Goal: Task Accomplishment & Management: Complete application form

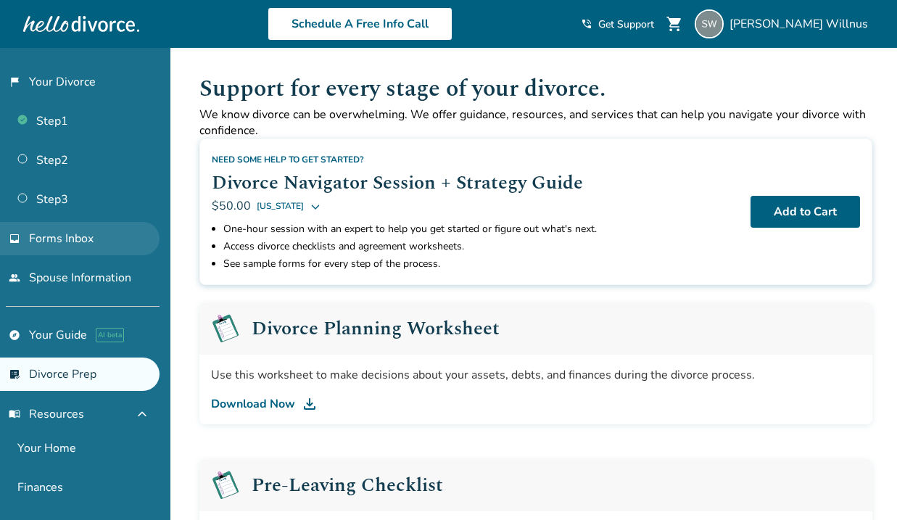
scroll to position [176, 0]
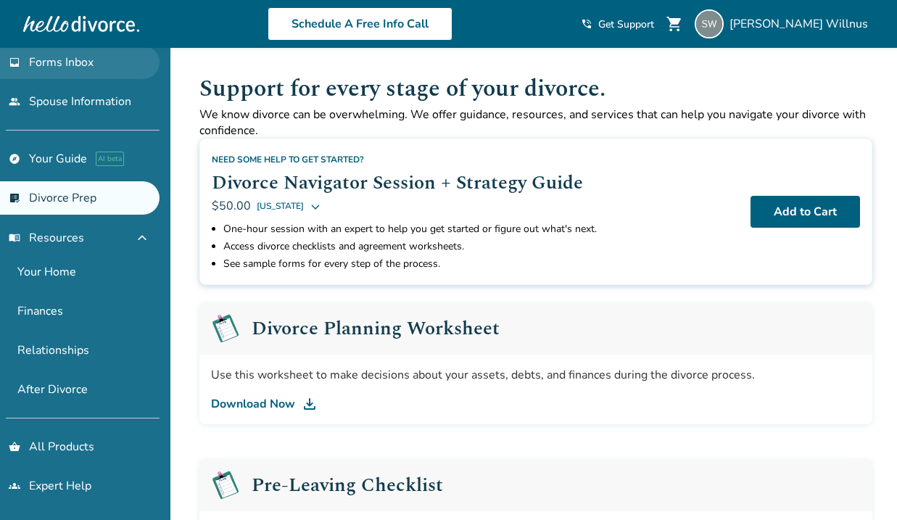
click at [75, 69] on span "Forms Inbox" at bounding box center [61, 62] width 65 height 16
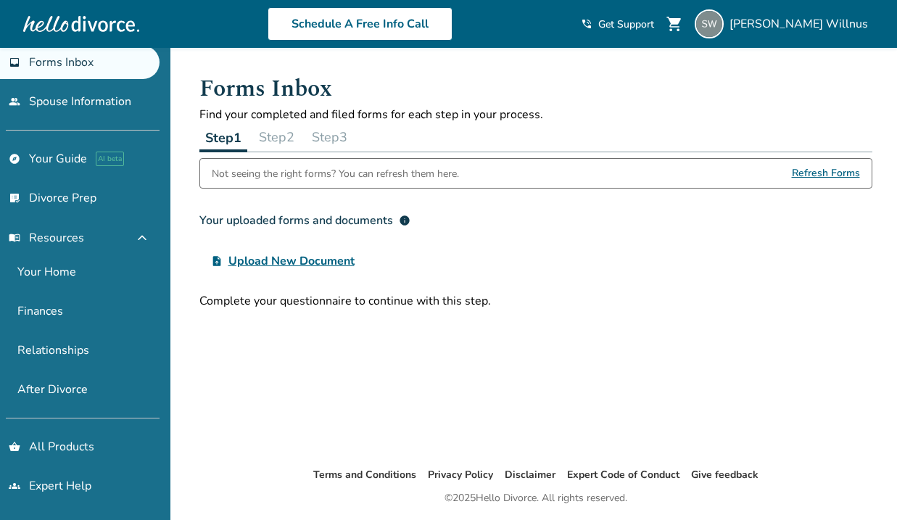
click at [323, 259] on span "Upload New Document" at bounding box center [292, 260] width 126 height 17
click at [0, 0] on input "upload_file Upload New Document" at bounding box center [0, 0] width 0 height 0
click at [334, 260] on span "Upload New Document" at bounding box center [292, 260] width 126 height 17
click at [0, 0] on input "upload_file Upload New Document" at bounding box center [0, 0] width 0 height 0
click at [62, 164] on link "explore Your Guide AI beta" at bounding box center [80, 158] width 160 height 33
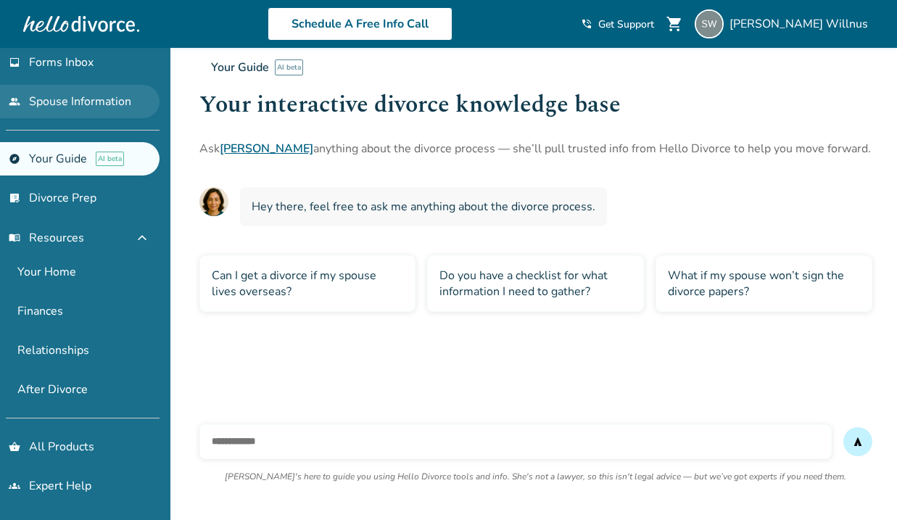
click at [57, 85] on link "people Spouse Information" at bounding box center [80, 101] width 160 height 33
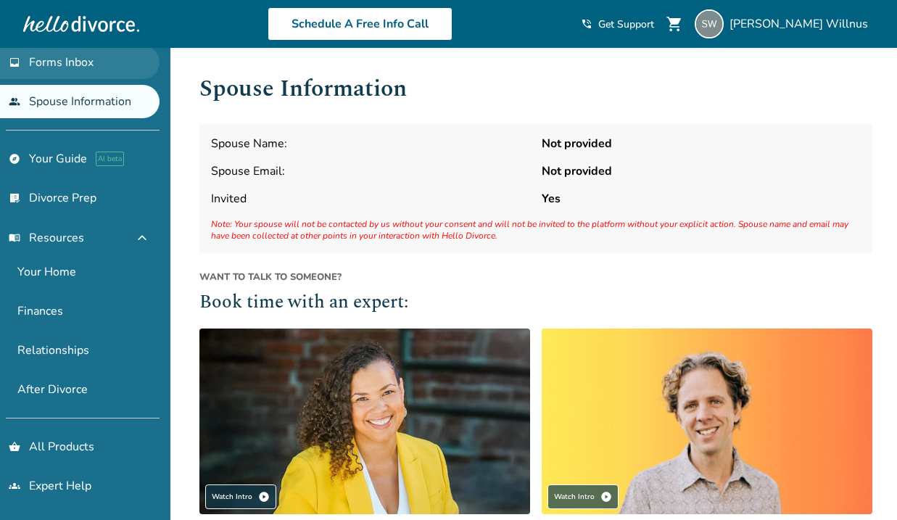
click at [91, 66] on span "Forms Inbox" at bounding box center [61, 62] width 65 height 16
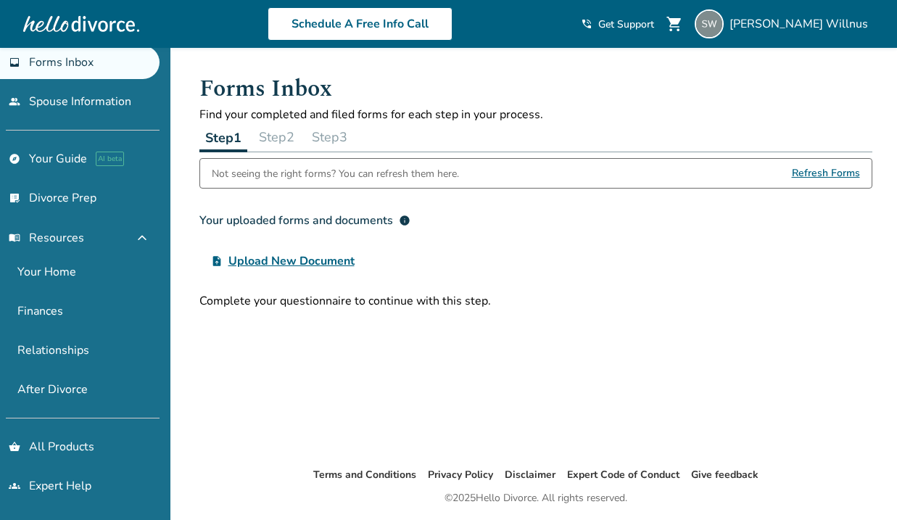
click at [284, 136] on button "Step 2" at bounding box center [276, 137] width 47 height 29
click at [284, 136] on button "Step 2" at bounding box center [276, 138] width 48 height 30
click at [325, 139] on button "Step 3" at bounding box center [329, 137] width 47 height 29
click at [839, 163] on span "Refresh Forms" at bounding box center [826, 173] width 68 height 29
click at [834, 171] on span "Refresh Forms" at bounding box center [826, 173] width 68 height 29
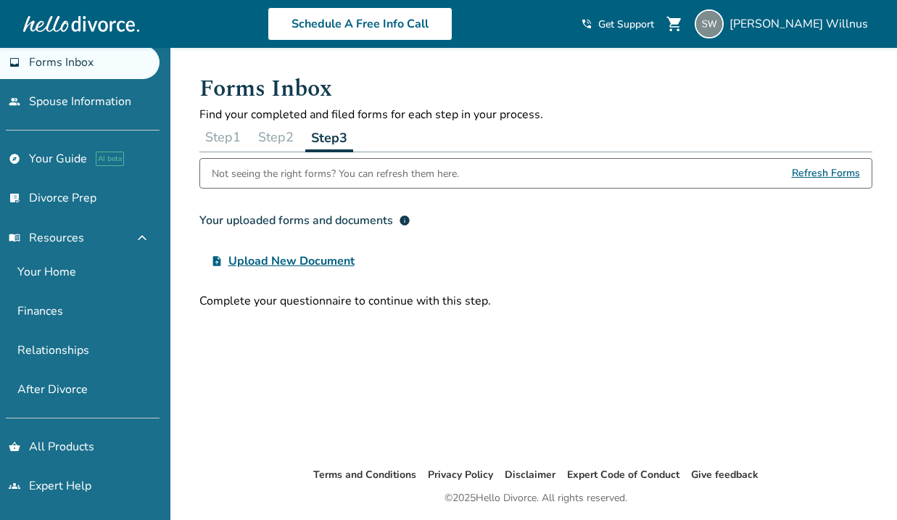
click at [821, 173] on span "Refresh Forms" at bounding box center [826, 173] width 68 height 29
click at [228, 140] on button "Step 1" at bounding box center [223, 137] width 47 height 29
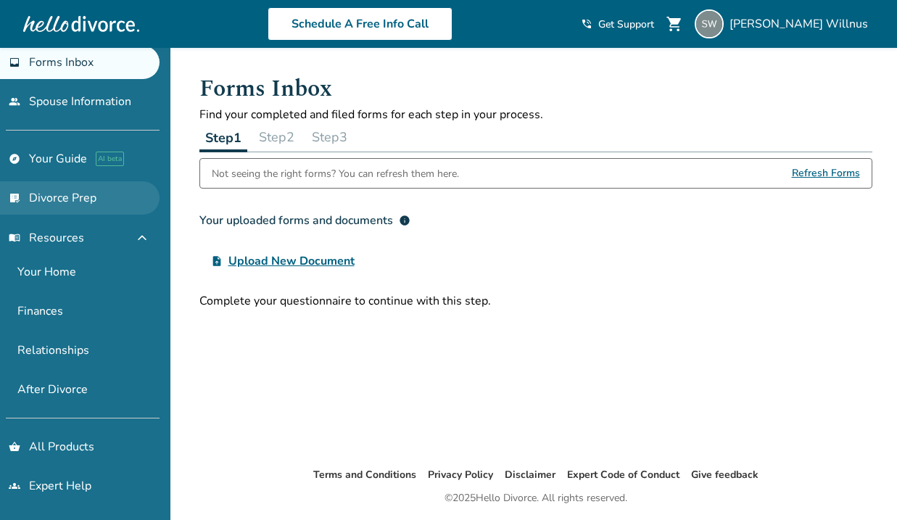
click at [61, 191] on link "list_alt_check Divorce Prep" at bounding box center [80, 197] width 160 height 33
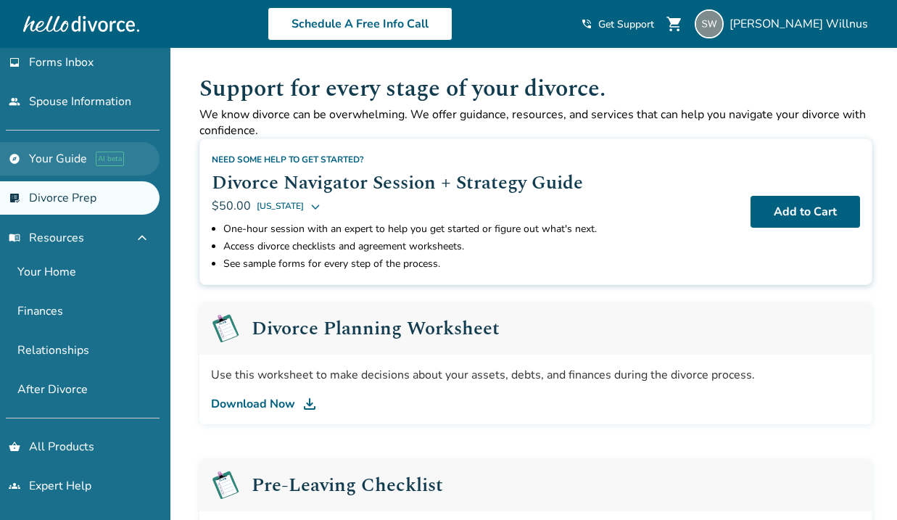
click at [49, 156] on link "explore Your Guide AI beta" at bounding box center [80, 158] width 160 height 33
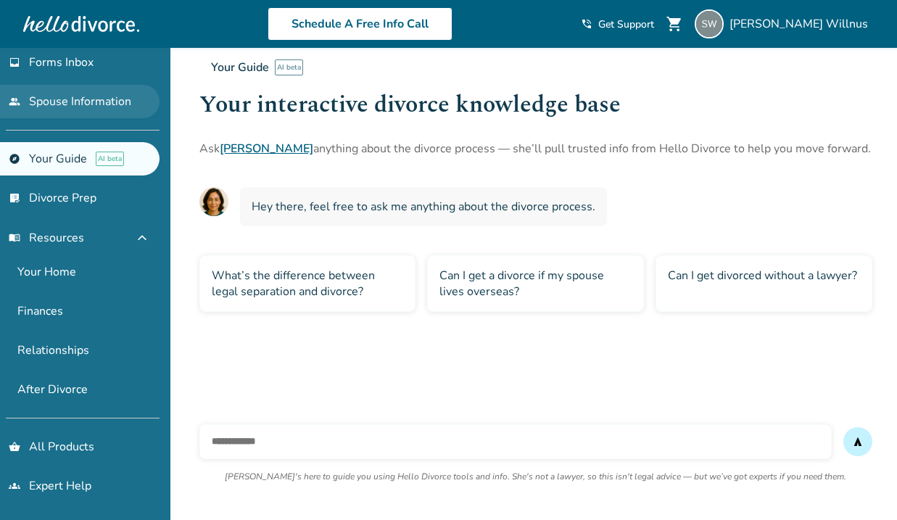
click at [60, 108] on link "people Spouse Information" at bounding box center [80, 101] width 160 height 33
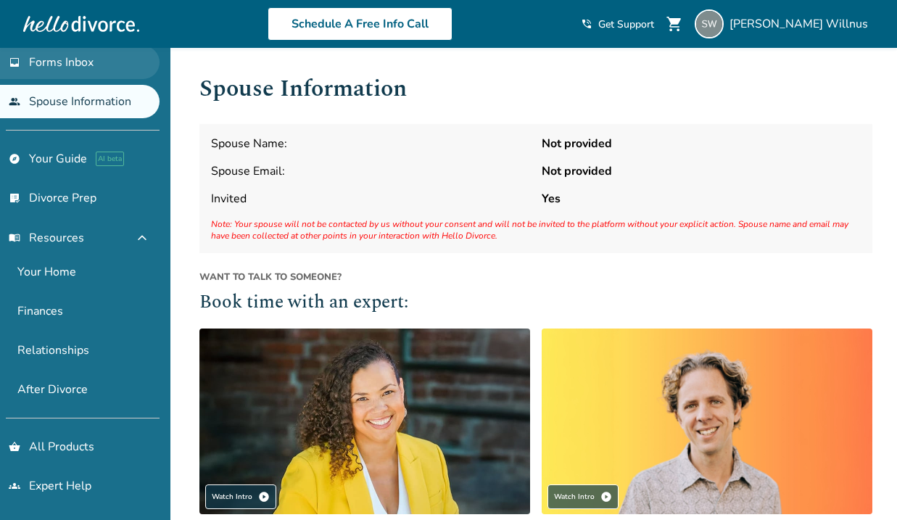
click at [68, 62] on span "Forms Inbox" at bounding box center [61, 62] width 65 height 16
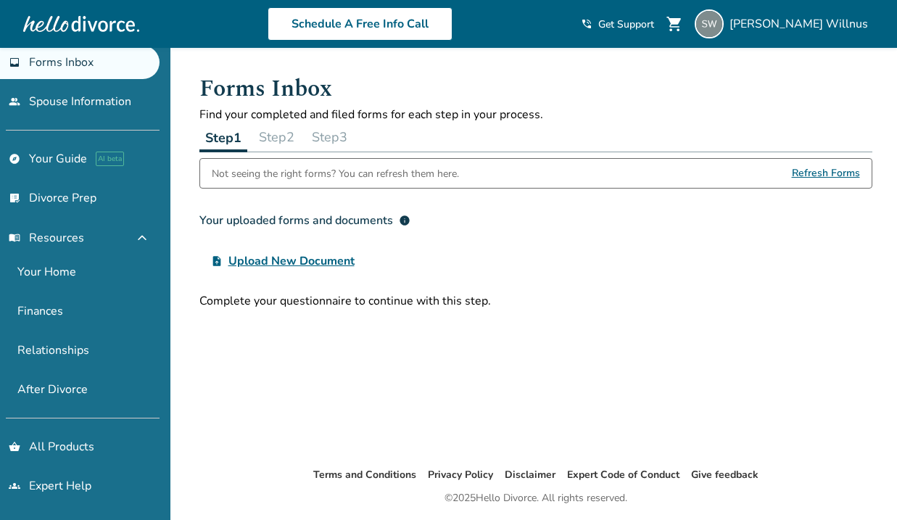
click at [75, 25] on div at bounding box center [81, 23] width 116 height 29
click at [295, 137] on button "Step 2" at bounding box center [276, 137] width 47 height 29
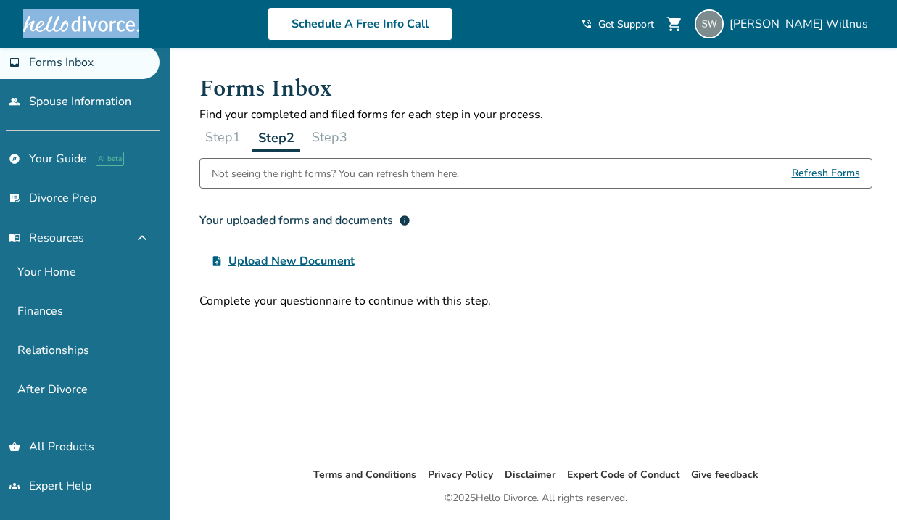
click at [352, 142] on button "Step 3" at bounding box center [329, 137] width 47 height 29
click at [224, 145] on button "Step 1" at bounding box center [223, 137] width 47 height 29
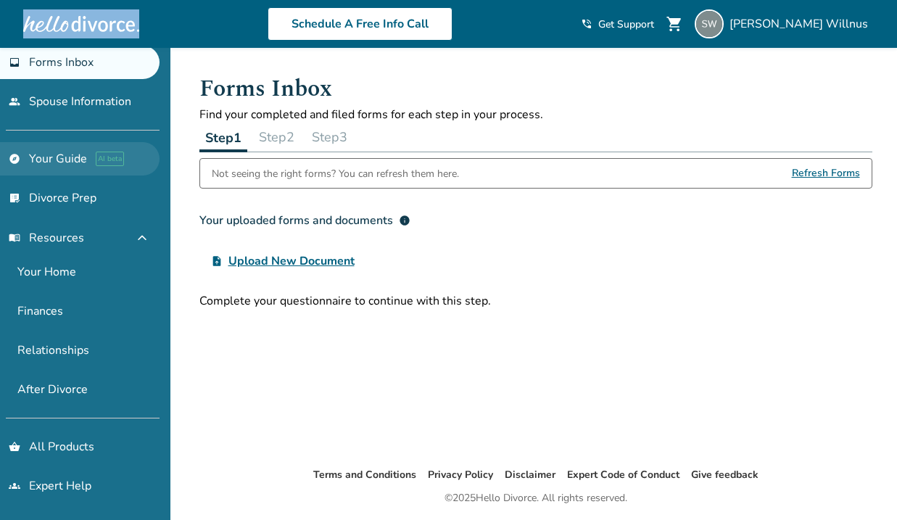
click at [57, 156] on link "explore Your Guide AI beta" at bounding box center [80, 158] width 160 height 33
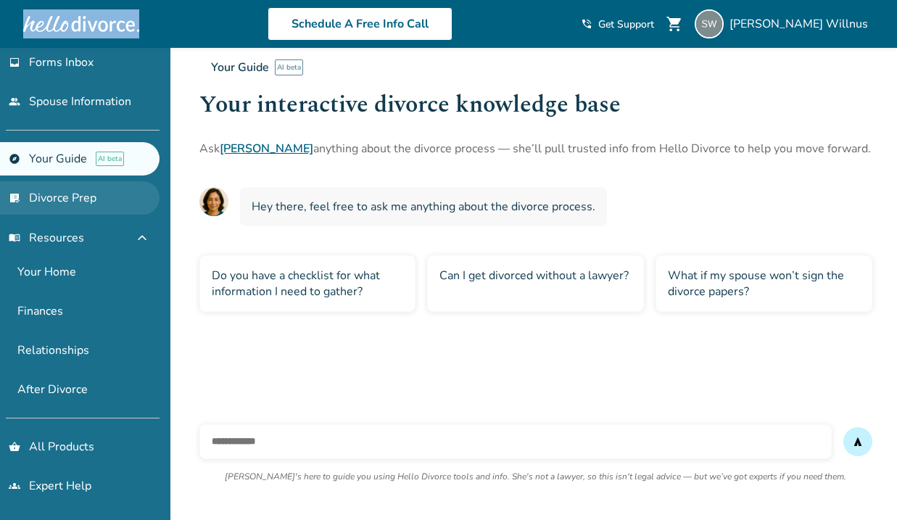
click at [59, 194] on link "list_alt_check Divorce Prep" at bounding box center [80, 197] width 160 height 33
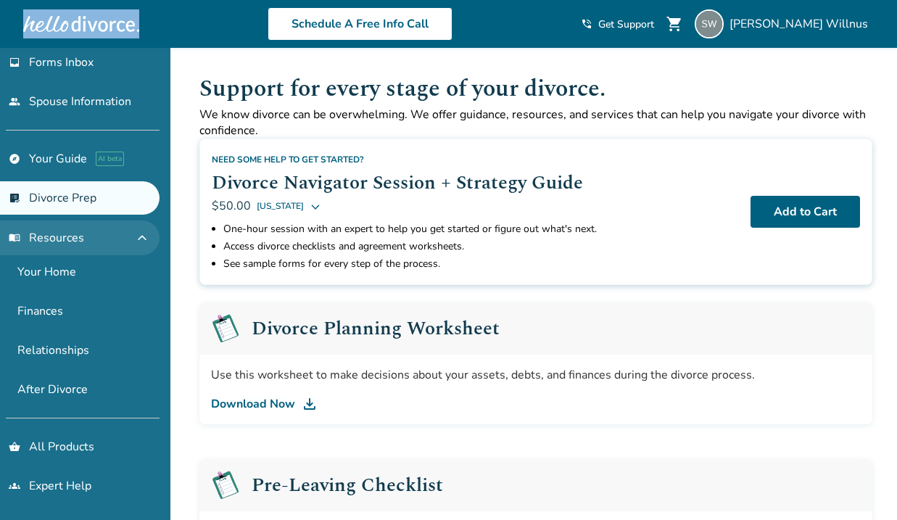
click at [61, 244] on span "menu_book Resources" at bounding box center [46, 238] width 75 height 16
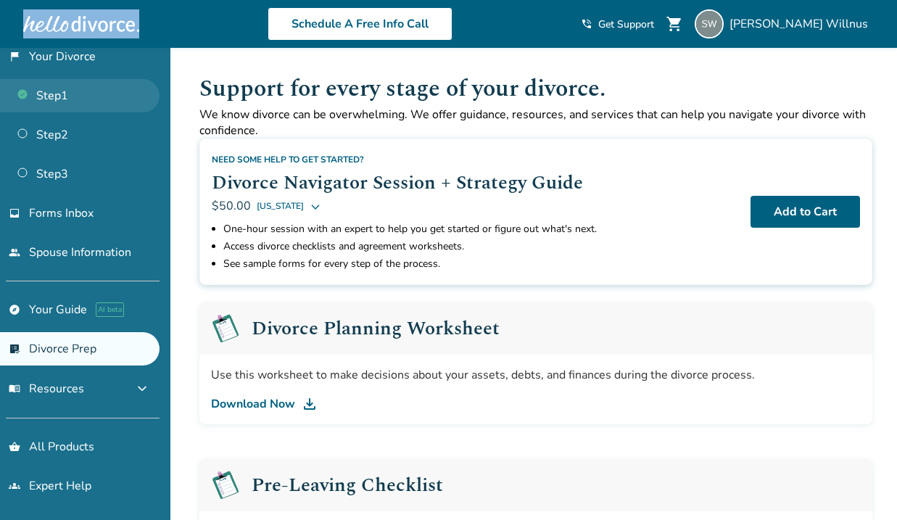
click at [64, 103] on link "Step 1" at bounding box center [80, 95] width 160 height 33
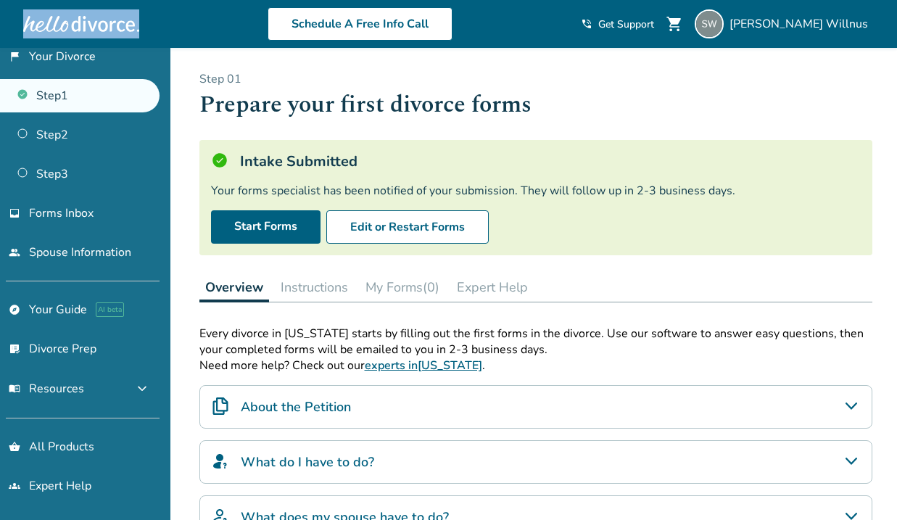
click at [419, 373] on link "experts in [US_STATE]" at bounding box center [424, 366] width 118 height 16
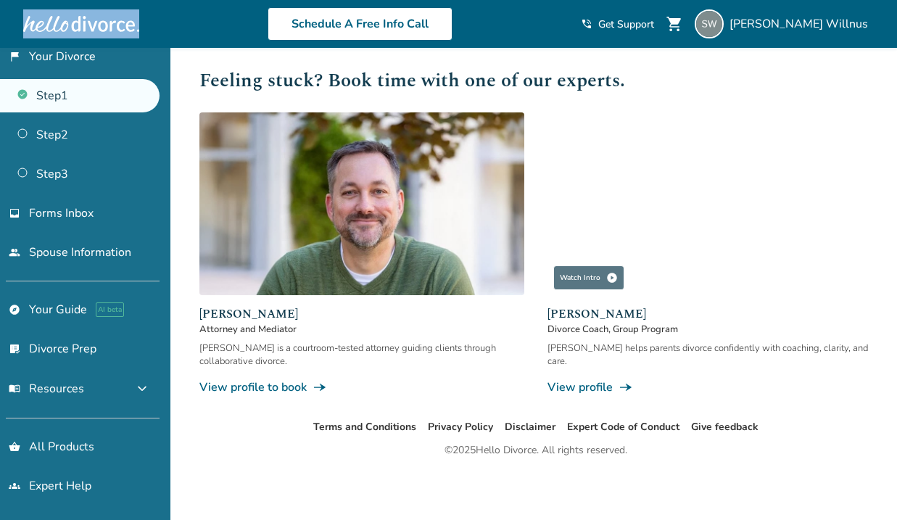
scroll to position [260, 0]
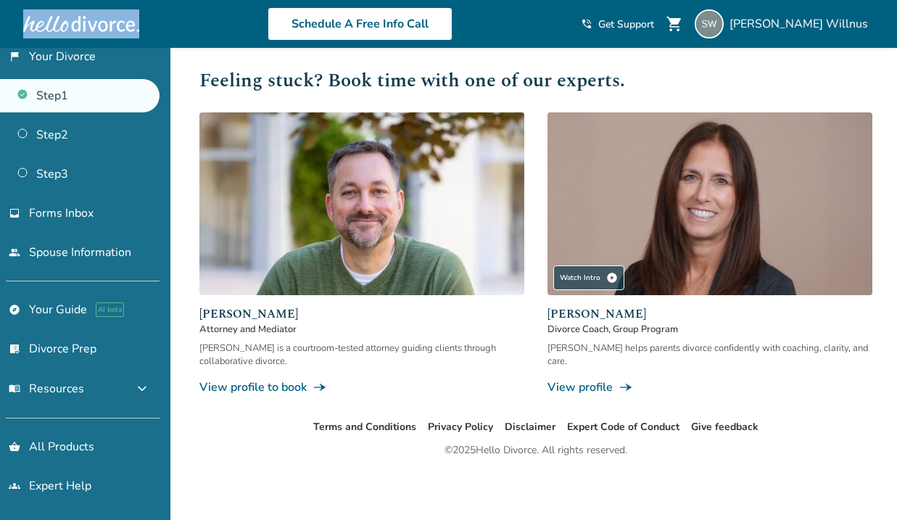
click at [292, 390] on link "View profile to book line_end_arrow_notch" at bounding box center [362, 387] width 325 height 16
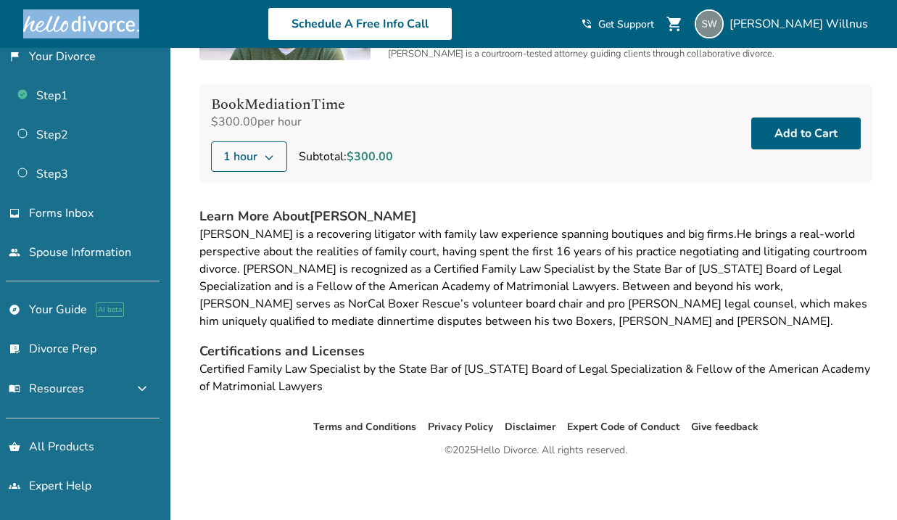
scroll to position [139, 0]
click at [57, 121] on link "Step 2" at bounding box center [80, 134] width 160 height 33
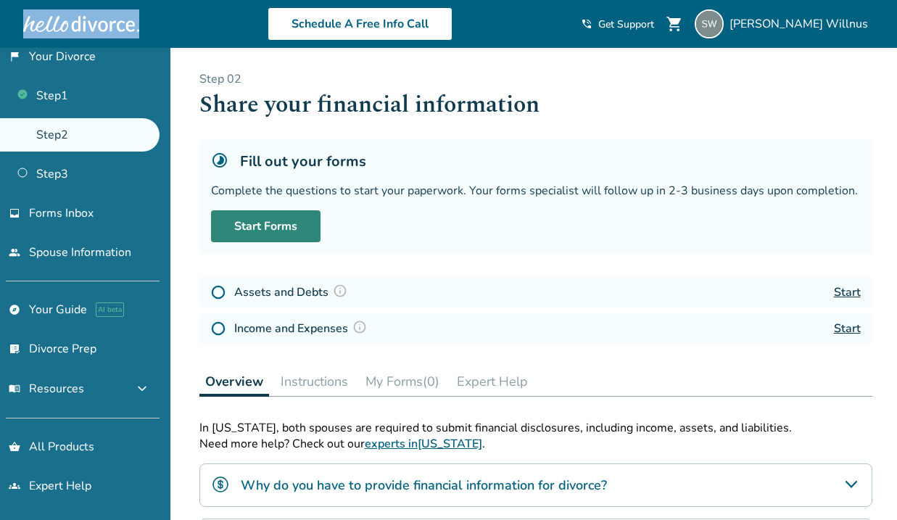
click at [276, 221] on link "Start Forms" at bounding box center [266, 226] width 110 height 32
